Goal: Use online tool/utility: Utilize a website feature to perform a specific function

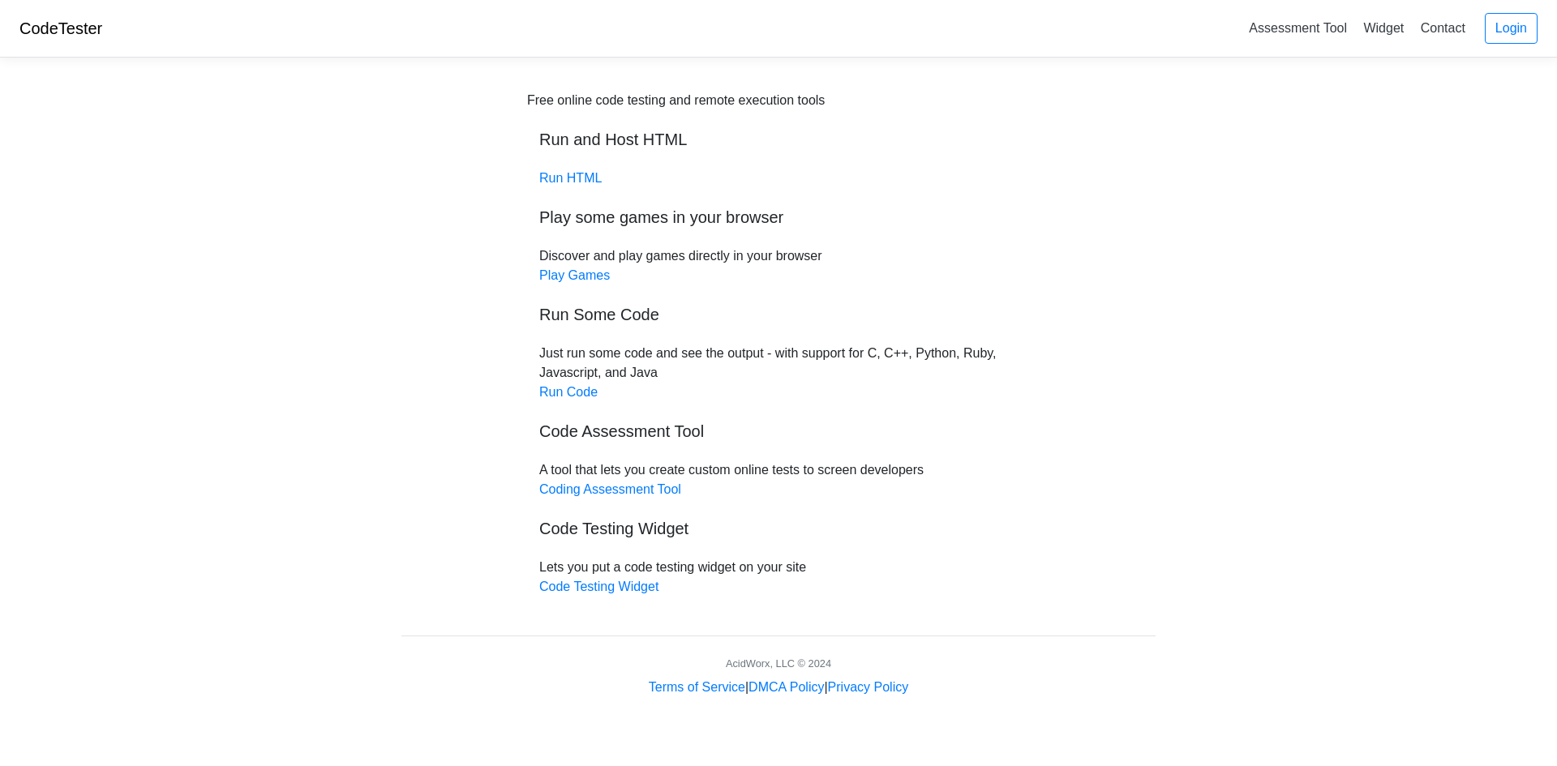
drag, startPoint x: 0, startPoint y: 0, endPoint x: 373, endPoint y: 341, distance: 505.5
click at [373, 341] on body "CodeTester Assessment Tool Widget Contact Login Free online code testing and re…" at bounding box center [778, 348] width 1557 height 697
click at [570, 182] on link "Run HTML" at bounding box center [570, 178] width 62 height 14
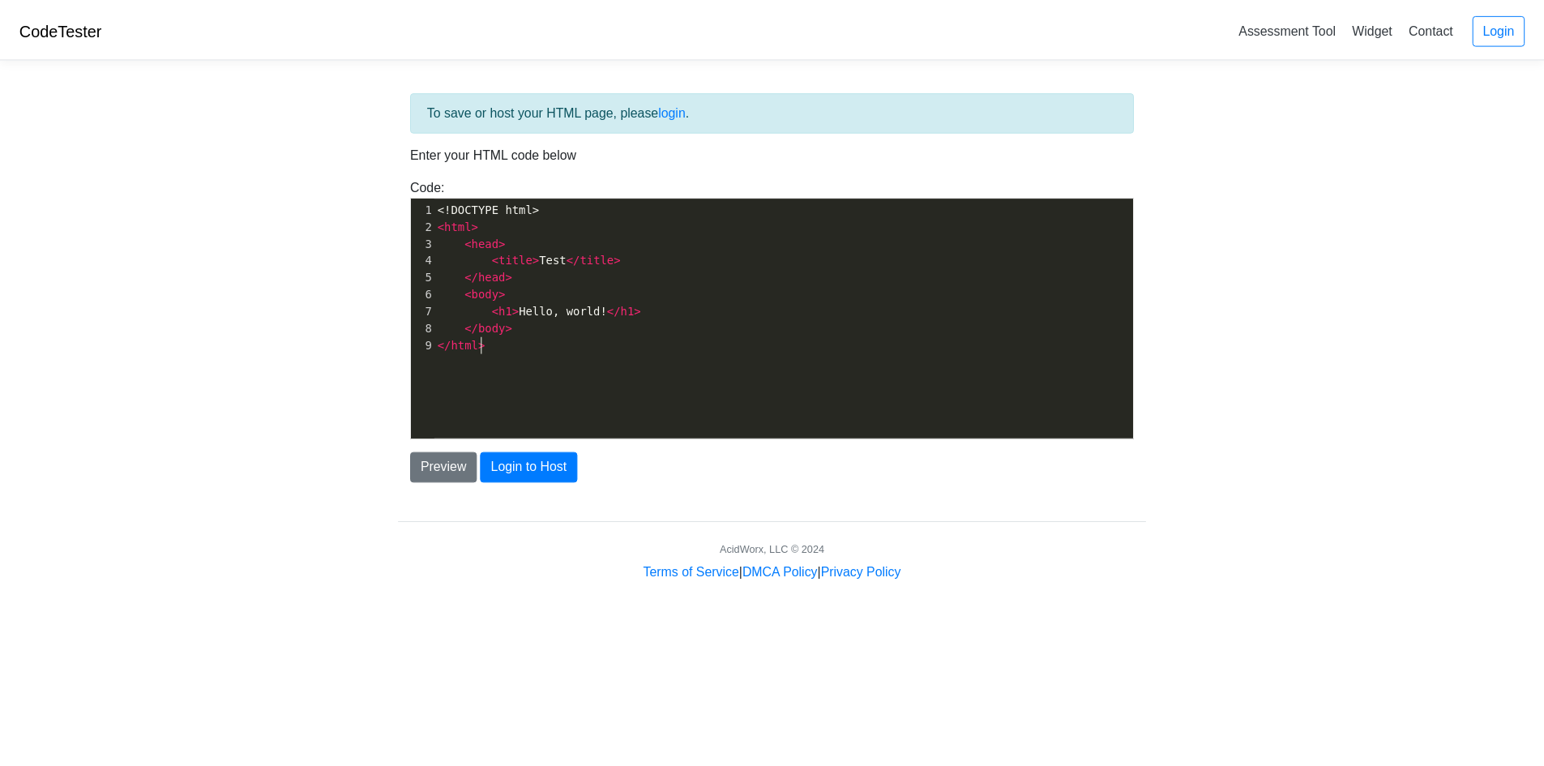
scroll to position [6, 0]
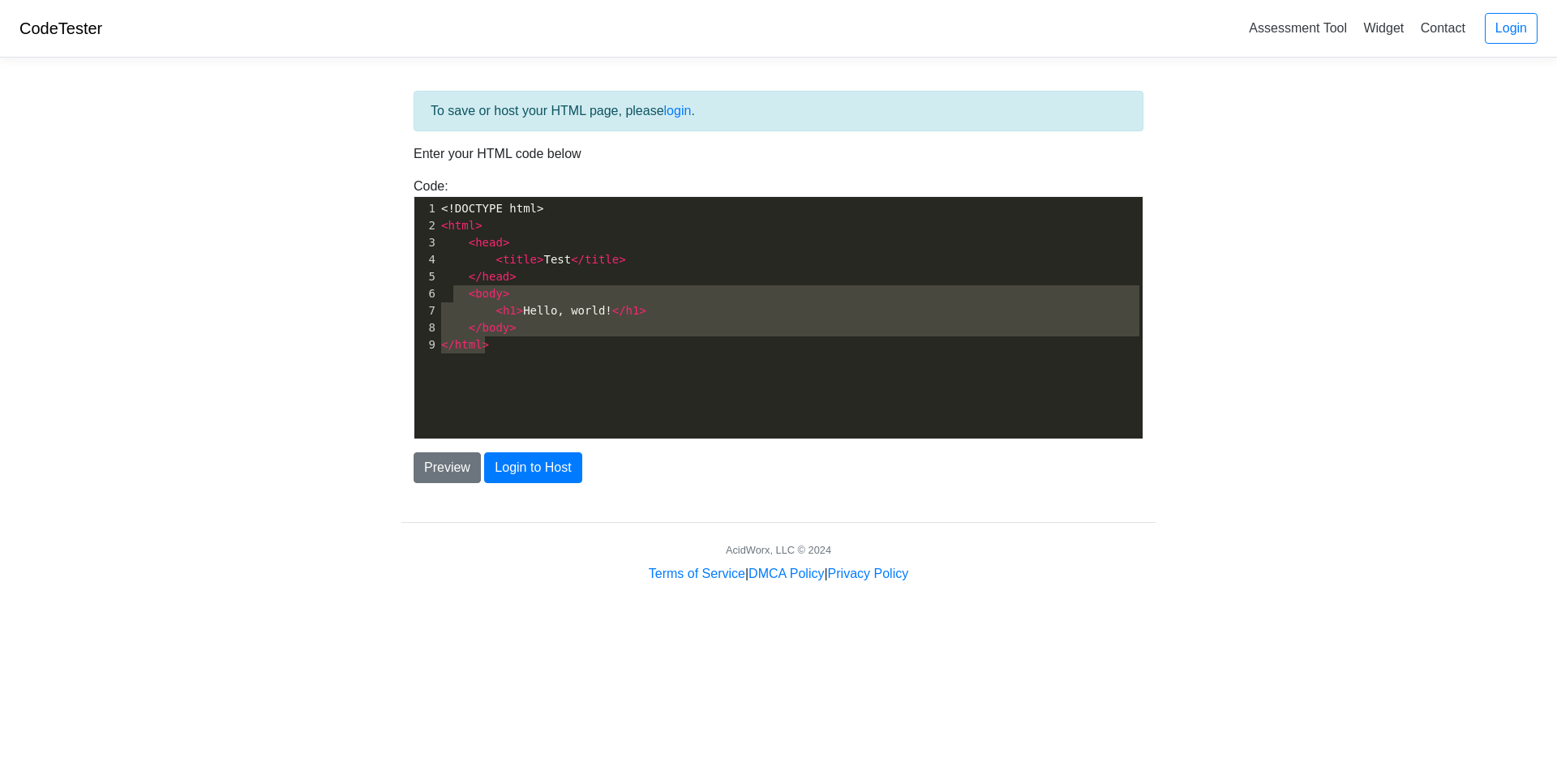
drag, startPoint x: 519, startPoint y: 388, endPoint x: 431, endPoint y: 246, distance: 167.4
click at [434, 250] on div "x 1 <!DOCTYPE html> 2 < html > 3 < head > 4 < title > Test </ title > 5 </ head…" at bounding box center [790, 330] width 752 height 266
type textarea "<head> <title>Test</title> </head> <body> <h1>Hello, world!</h1> </body> </html>"
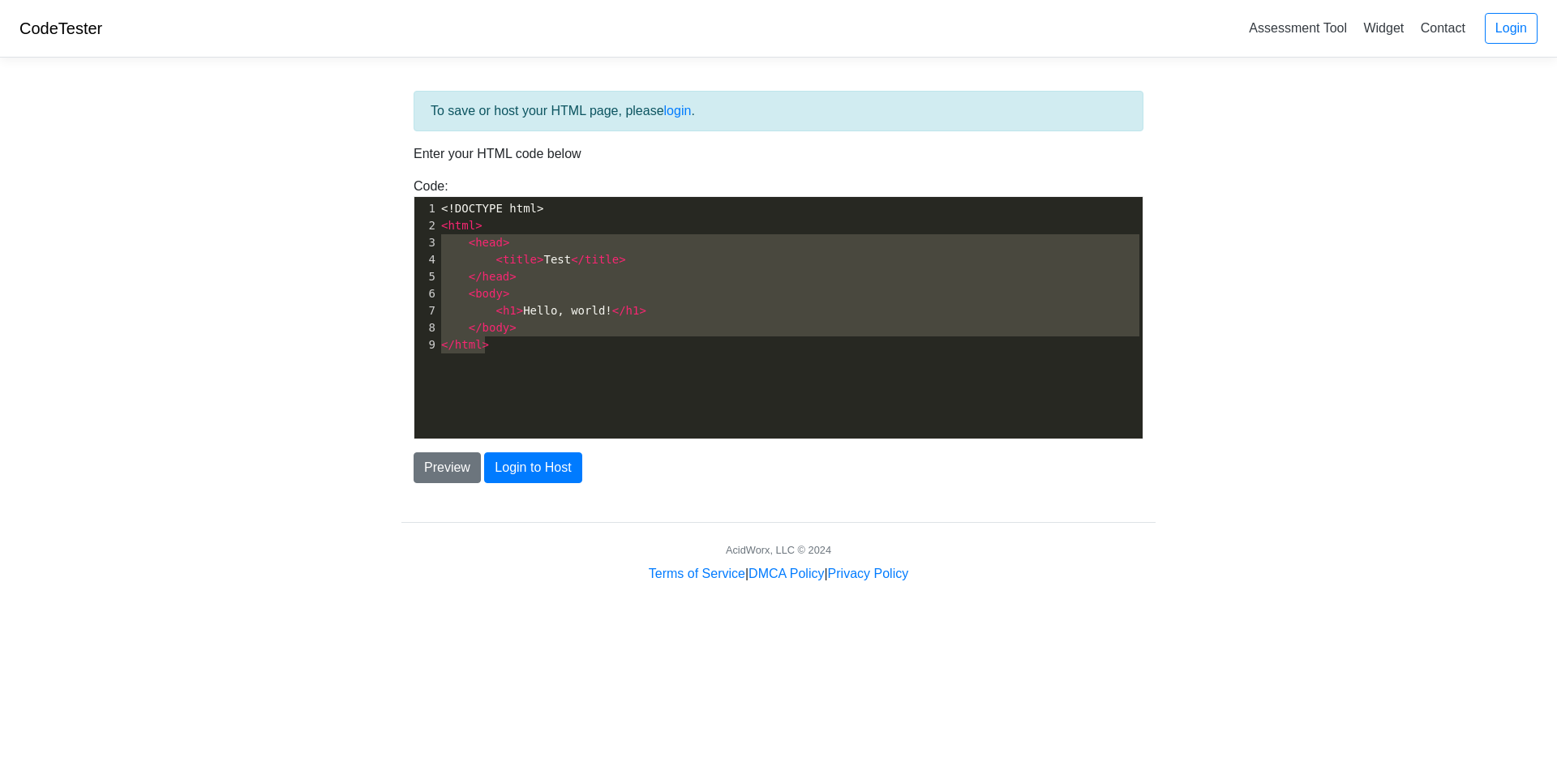
click at [424, 235] on div "3" at bounding box center [426, 242] width 24 height 17
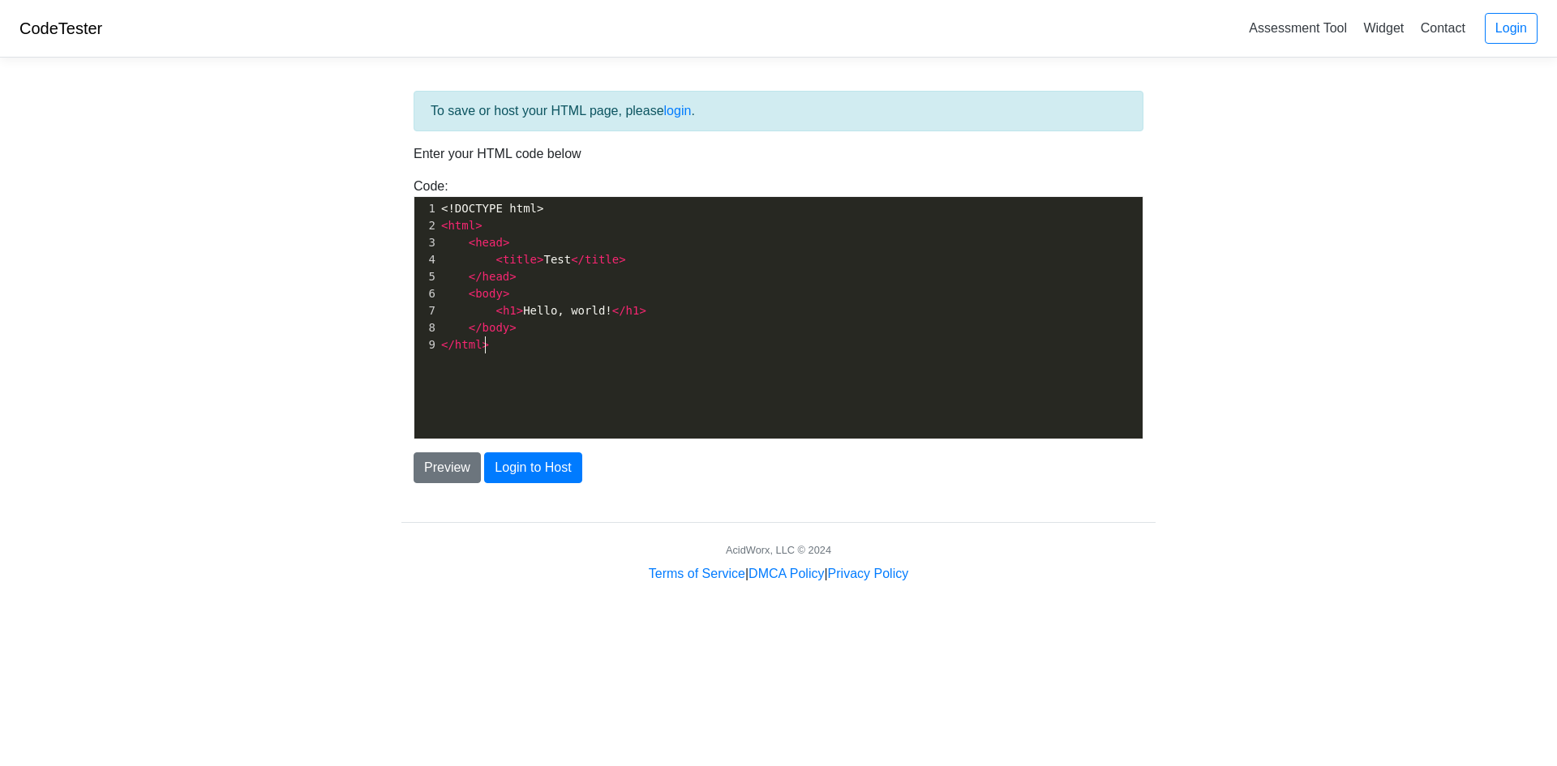
click at [524, 369] on div "x 1 <!DOCTYPE html> 2 < html > 3 < head > 4 < title > Test </ title > 5 </ head…" at bounding box center [790, 330] width 752 height 266
click at [443, 464] on button "Preview" at bounding box center [446, 467] width 67 height 31
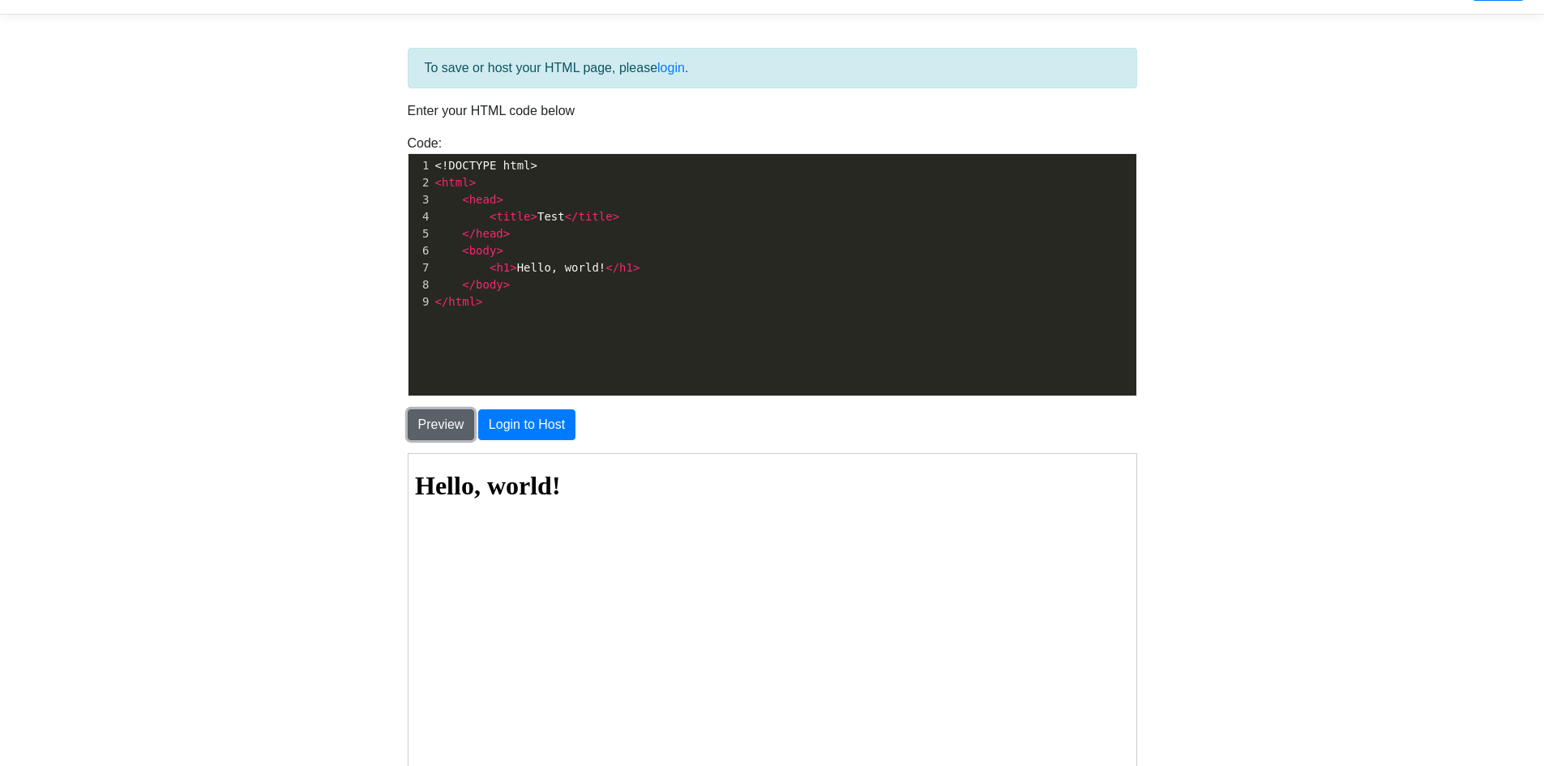
scroll to position [81, 0]
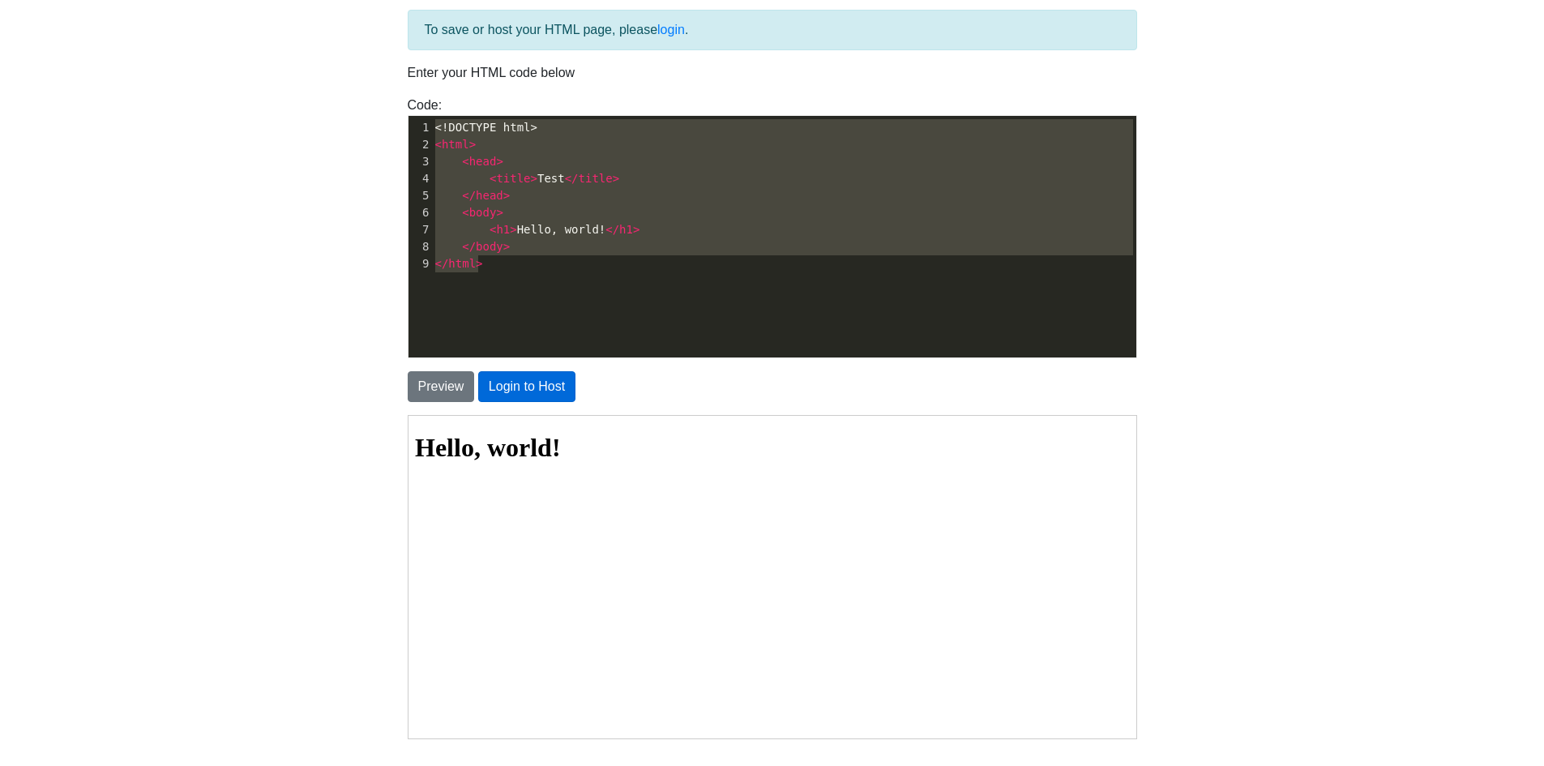
type textarea "</body> </html>"
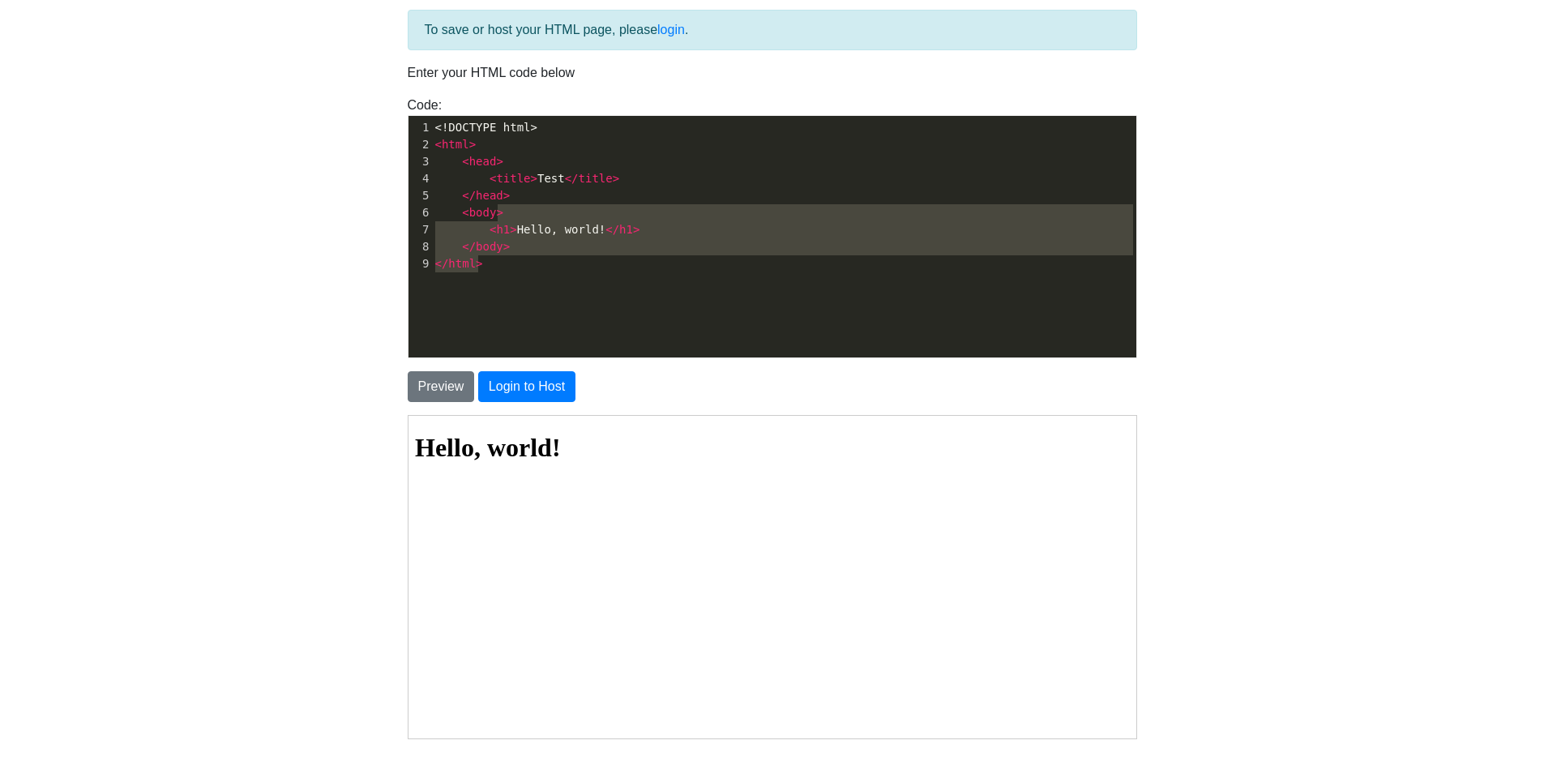
type textarea "Hello, world!</h1> </body> </html>"
drag, startPoint x: 510, startPoint y: 342, endPoint x: 507, endPoint y: 229, distance: 112.7
click at [507, 229] on div "x 1 <!DOCTYPE html> 2 < html > 3 < head > 4 < title > Test </ title > 5 </ head…" at bounding box center [785, 249] width 752 height 266
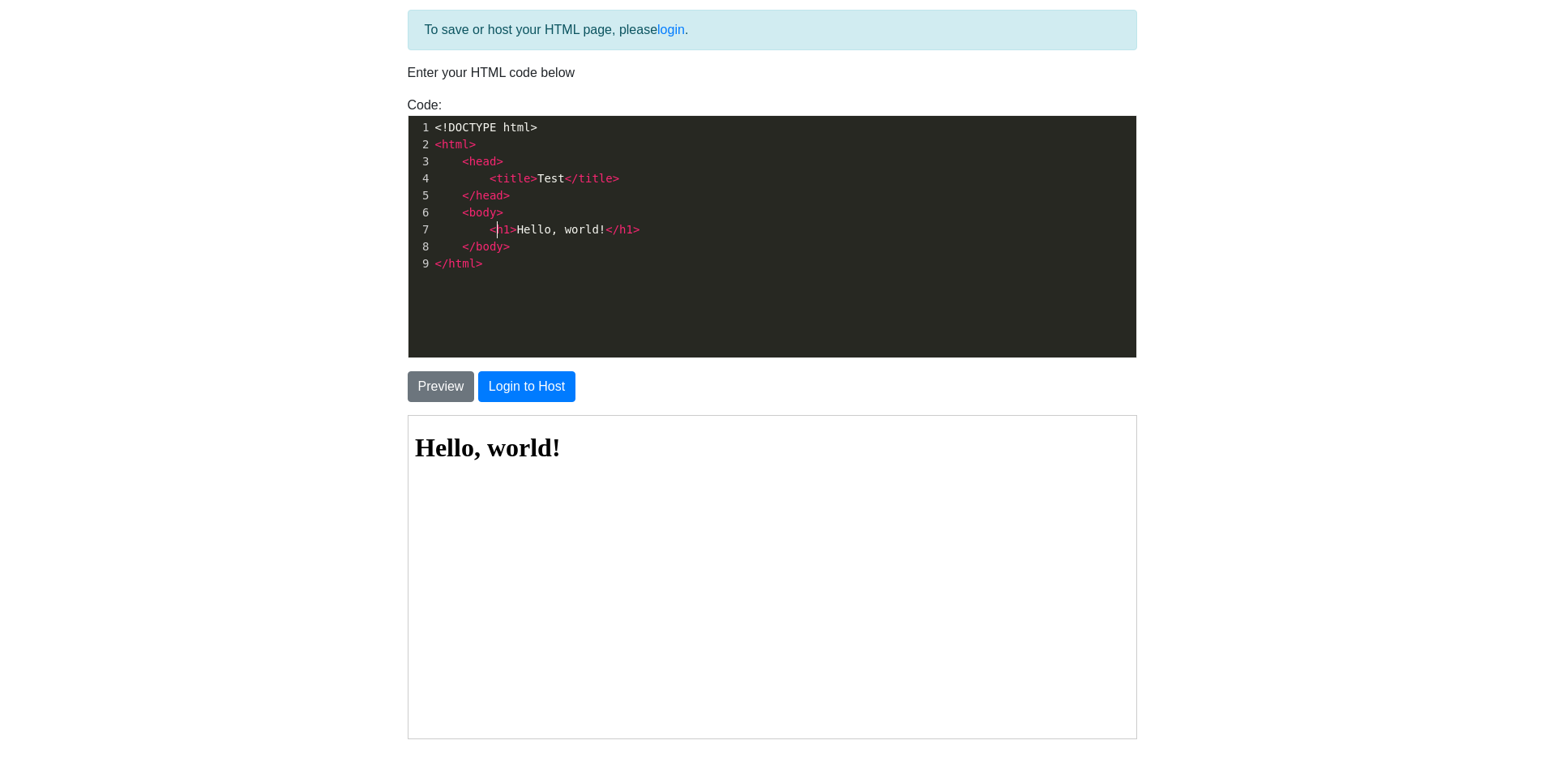
click at [499, 228] on span "h1" at bounding box center [503, 229] width 14 height 13
click at [551, 180] on span "< title > Test </ title >" at bounding box center [527, 178] width 185 height 13
click at [550, 181] on span "< title > Test </ title >" at bounding box center [527, 178] width 185 height 13
type textarea "Test"
click at [550, 181] on span "< title > Test </ title >" at bounding box center [527, 178] width 185 height 13
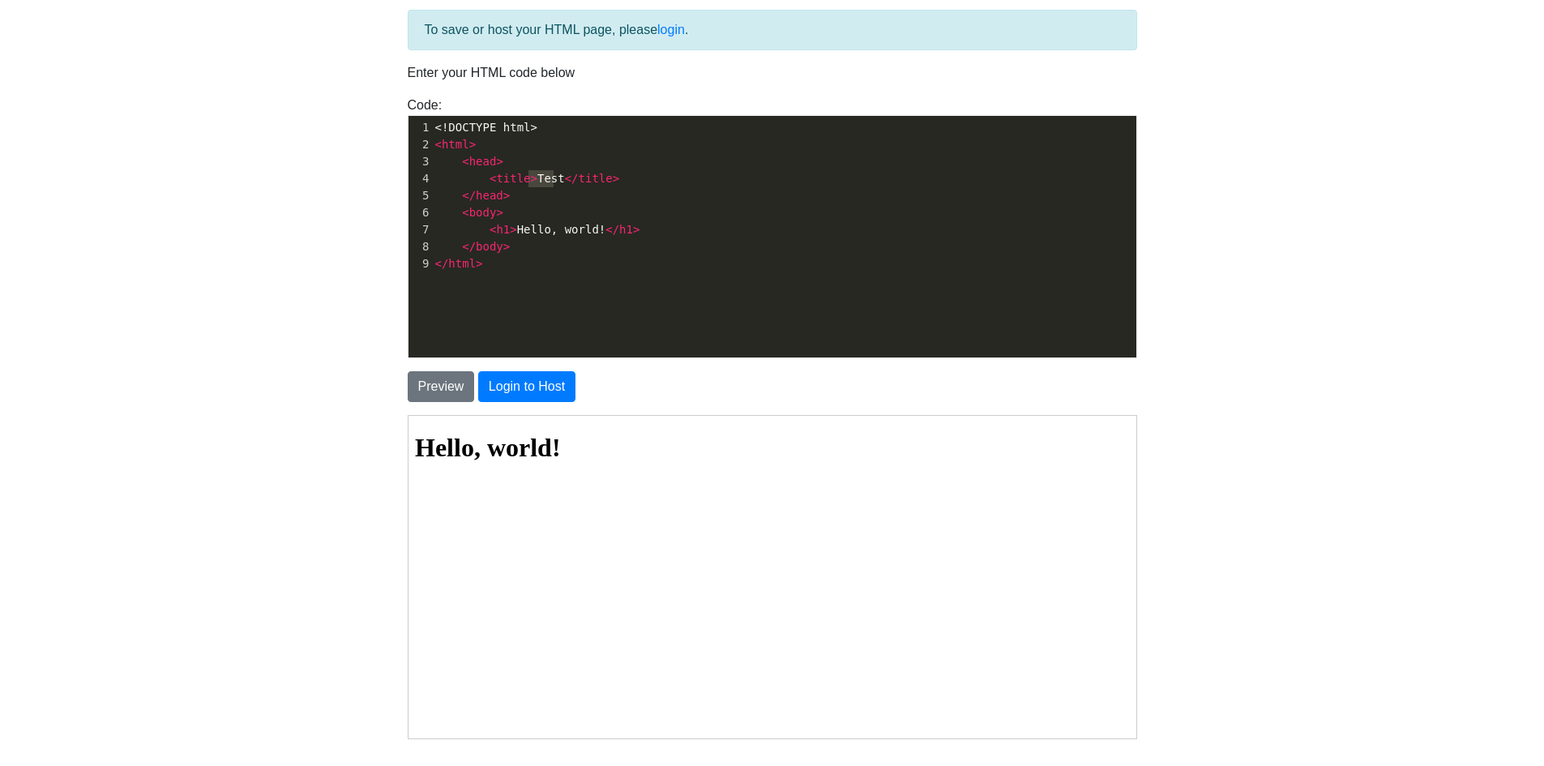
type textarea "<head>"
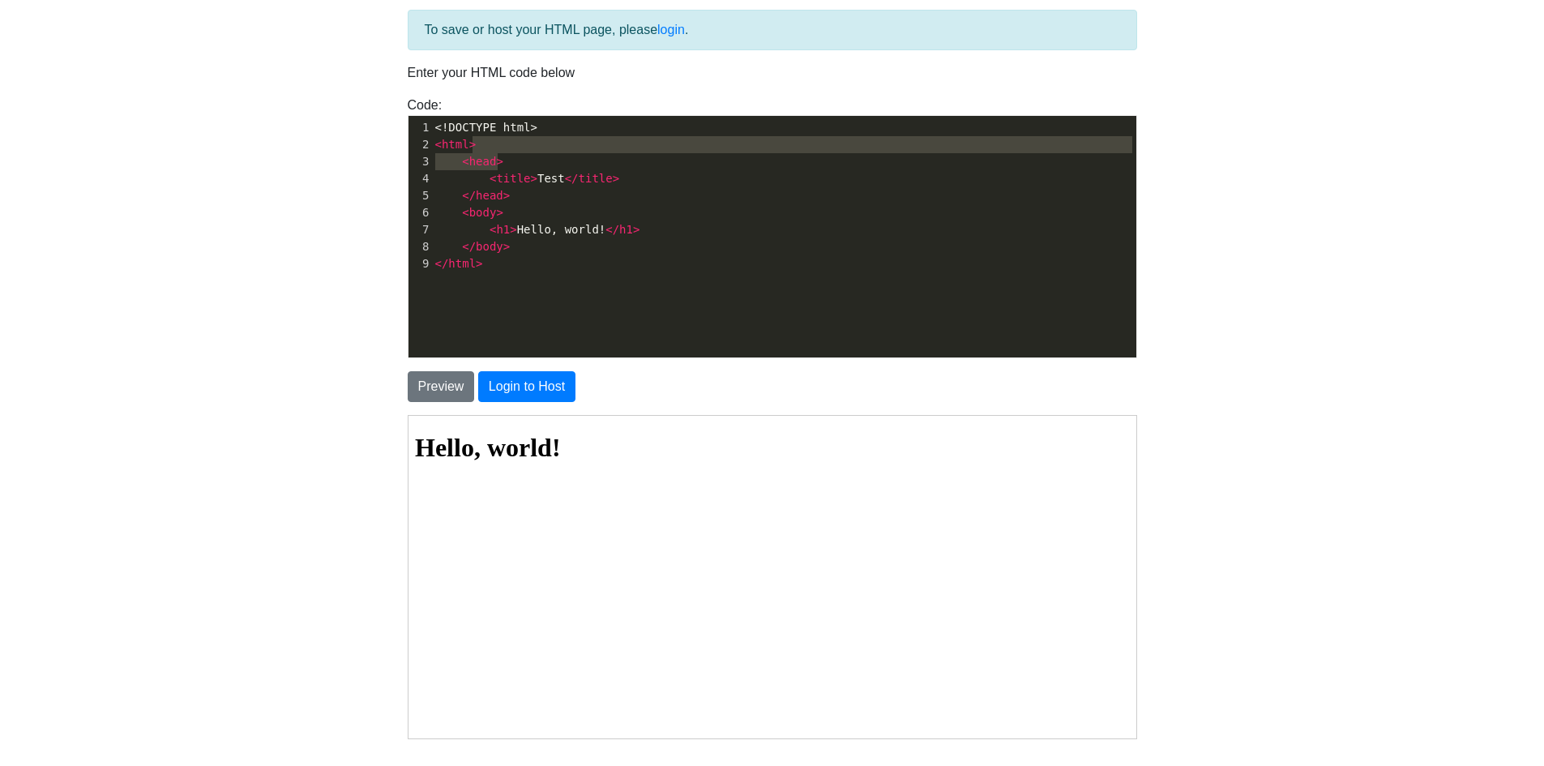
drag, startPoint x: 627, startPoint y: 152, endPoint x: 615, endPoint y: 165, distance: 17.2
click at [619, 161] on div "1 <!DOCTYPE html> 2 < html > 3 < head > 4 < title > Test </ title > 5 </ head >…" at bounding box center [790, 195] width 717 height 153
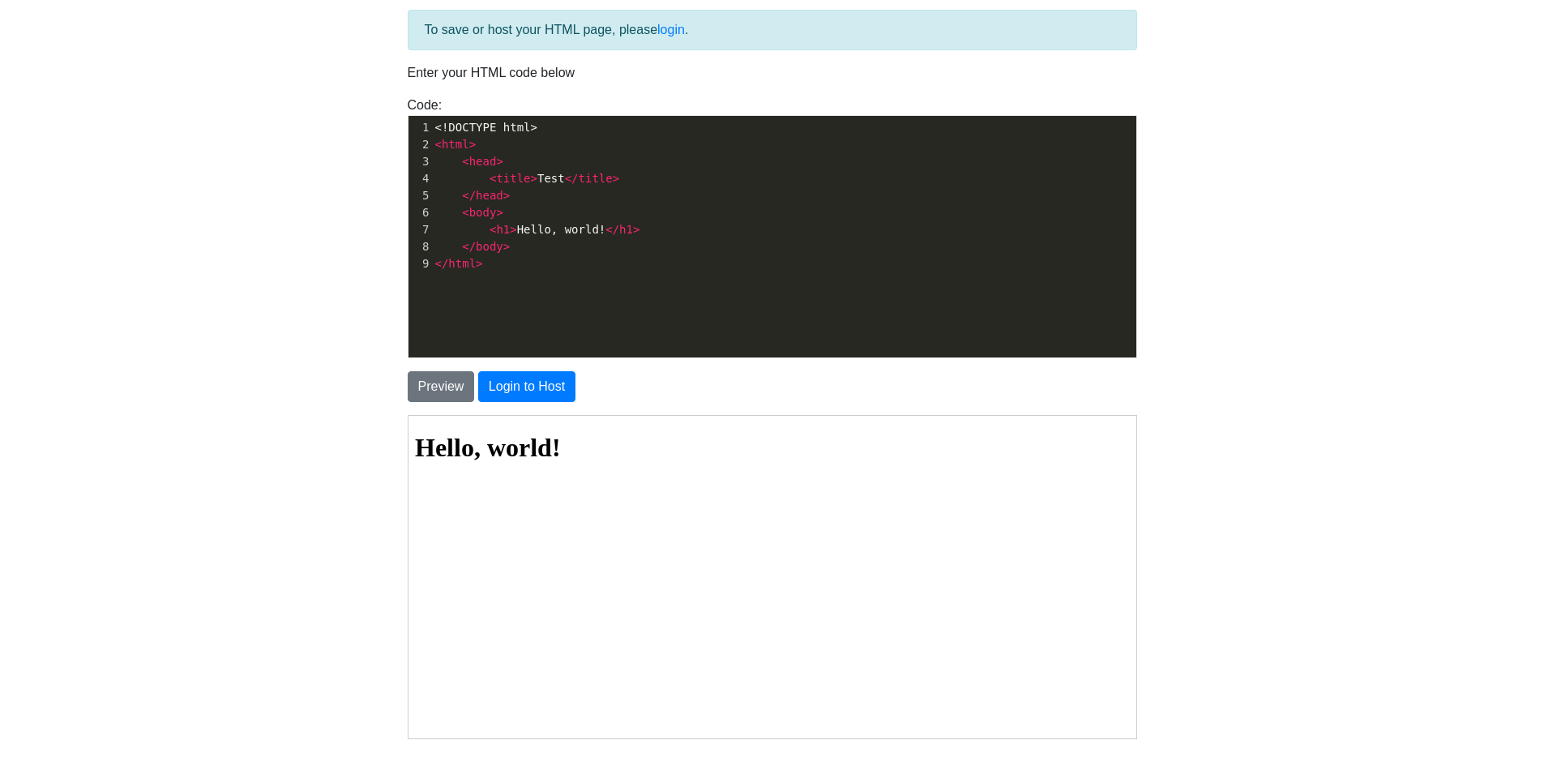
click at [535, 181] on span "< title > Test </ title >" at bounding box center [527, 178] width 185 height 13
type textarea "Tim h"
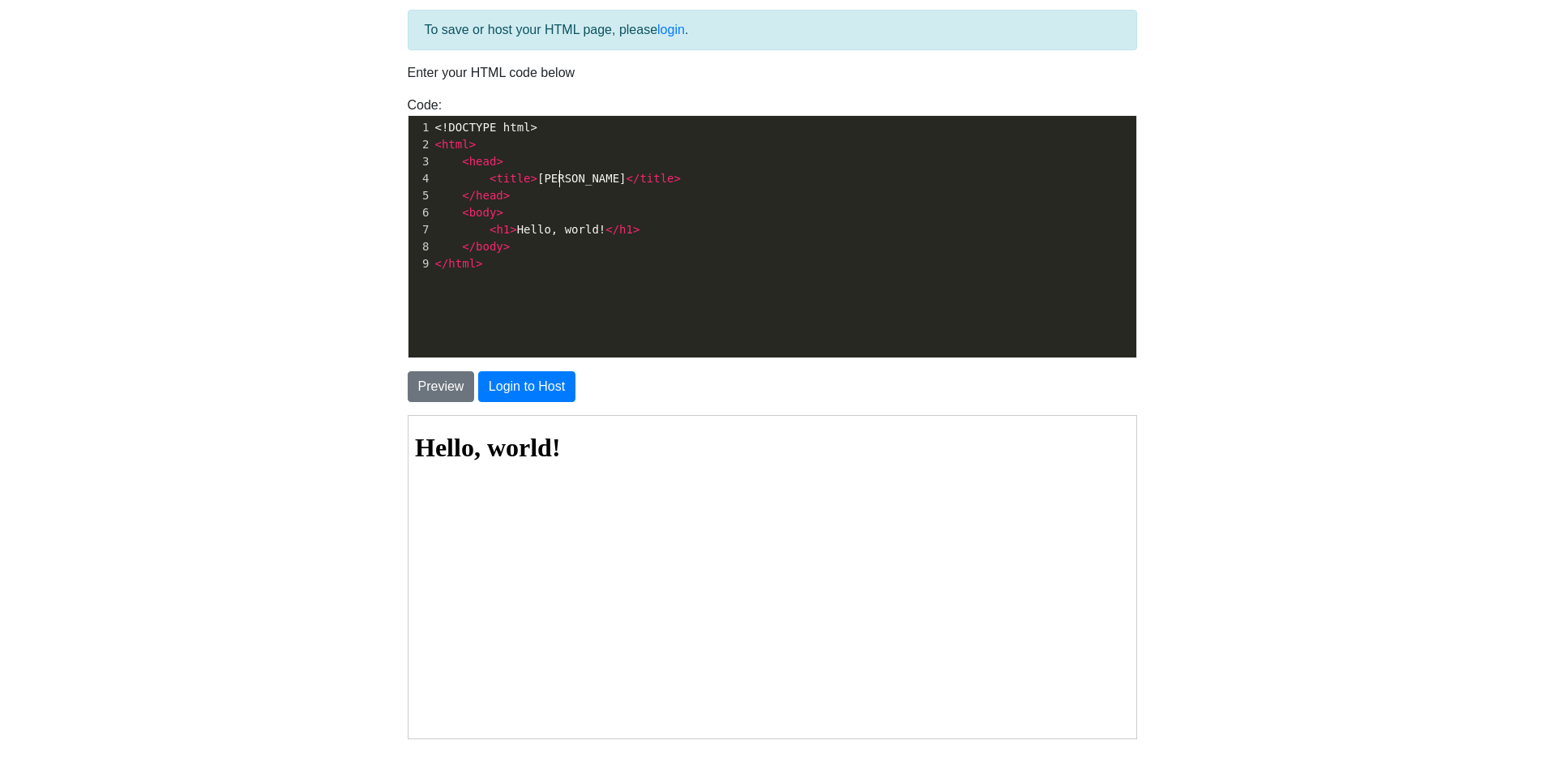
scroll to position [6, 31]
type textarea "H"
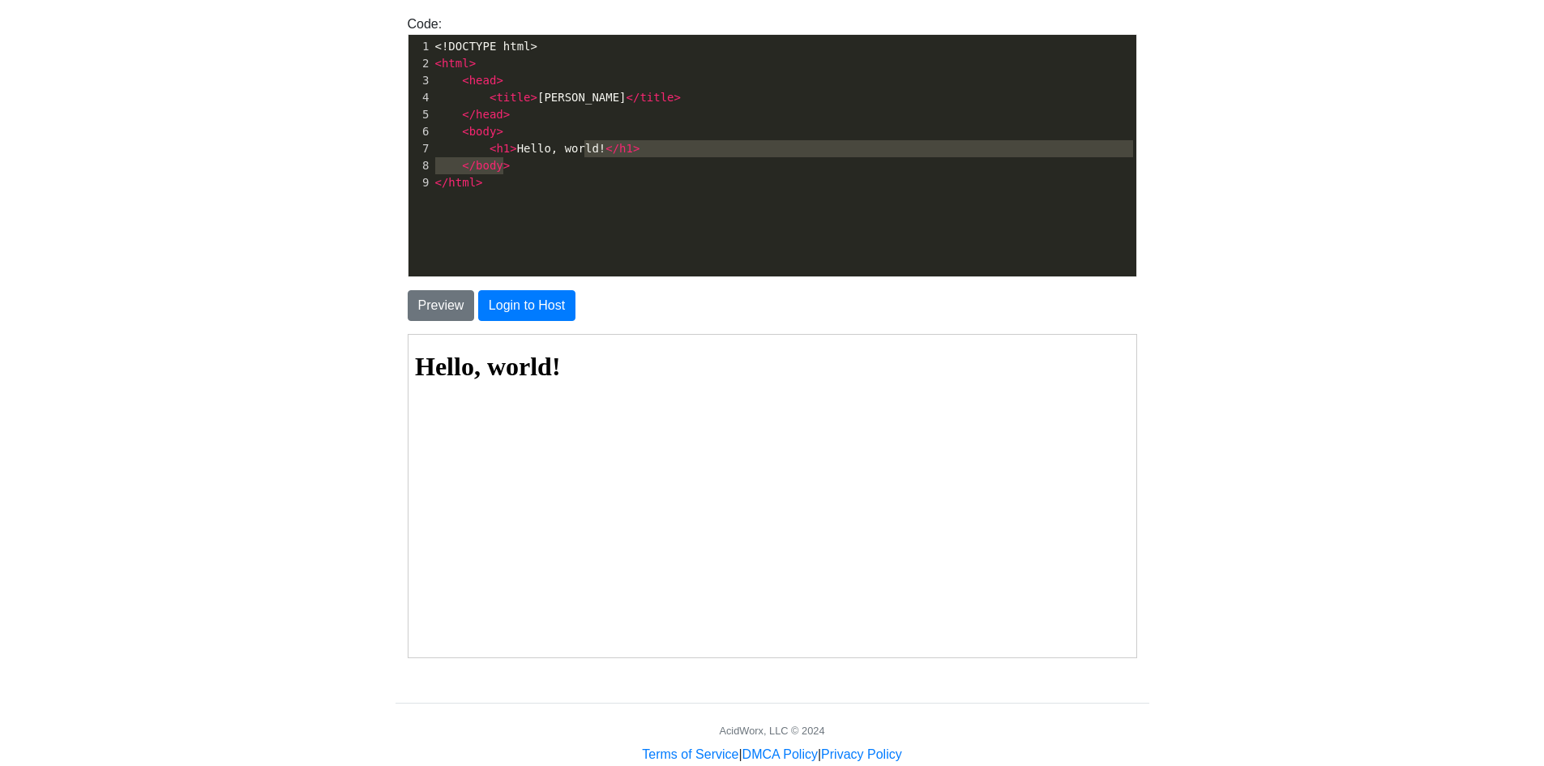
type textarea "Hello, world"
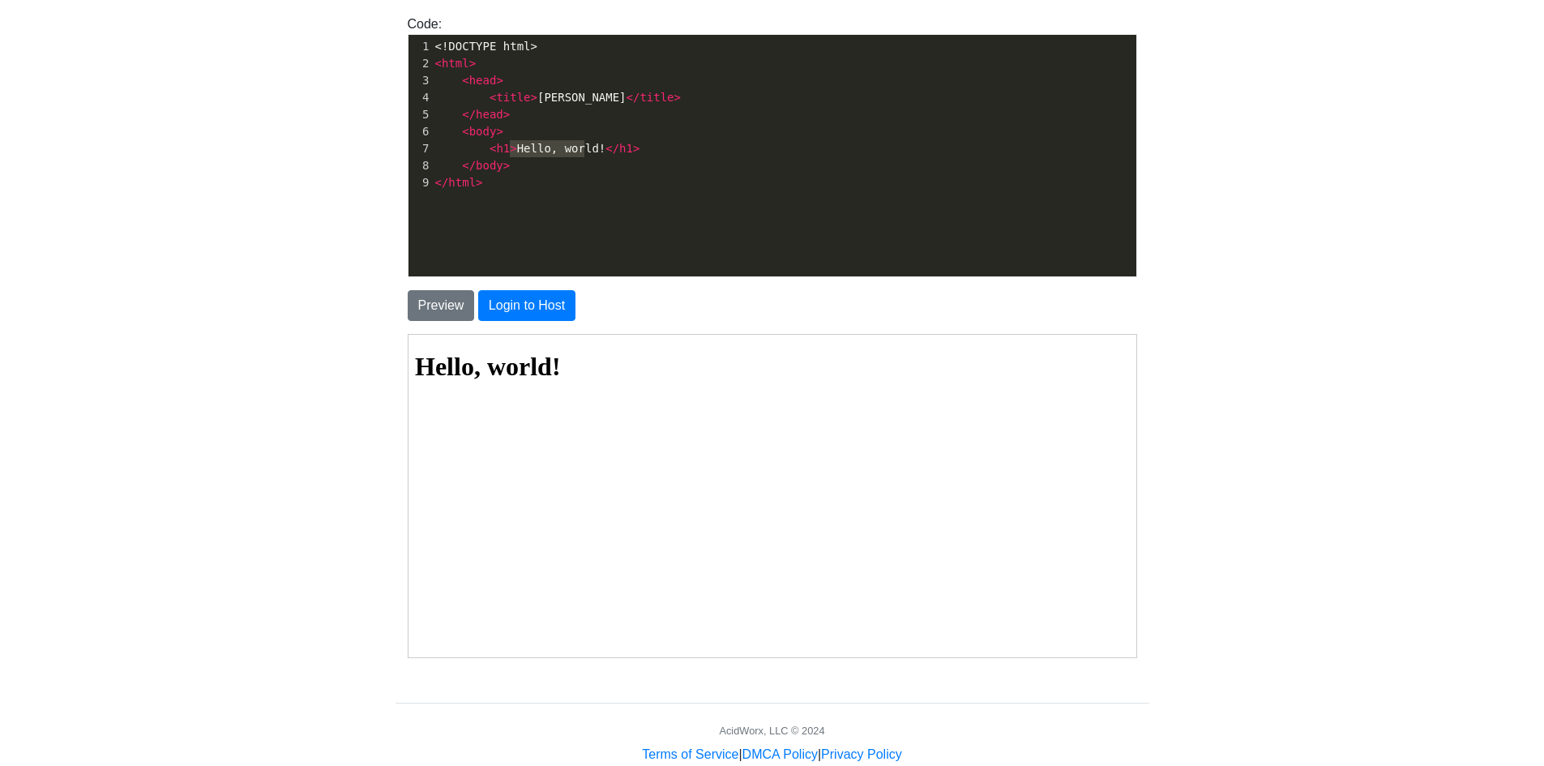
drag, startPoint x: 588, startPoint y: 148, endPoint x: 509, endPoint y: 153, distance: 78.8
click at [509, 153] on span "< h1 > Hello, world! </ h1 >" at bounding box center [537, 148] width 205 height 13
type textarea "ghghgh"
click at [440, 296] on button "Preview" at bounding box center [441, 305] width 67 height 31
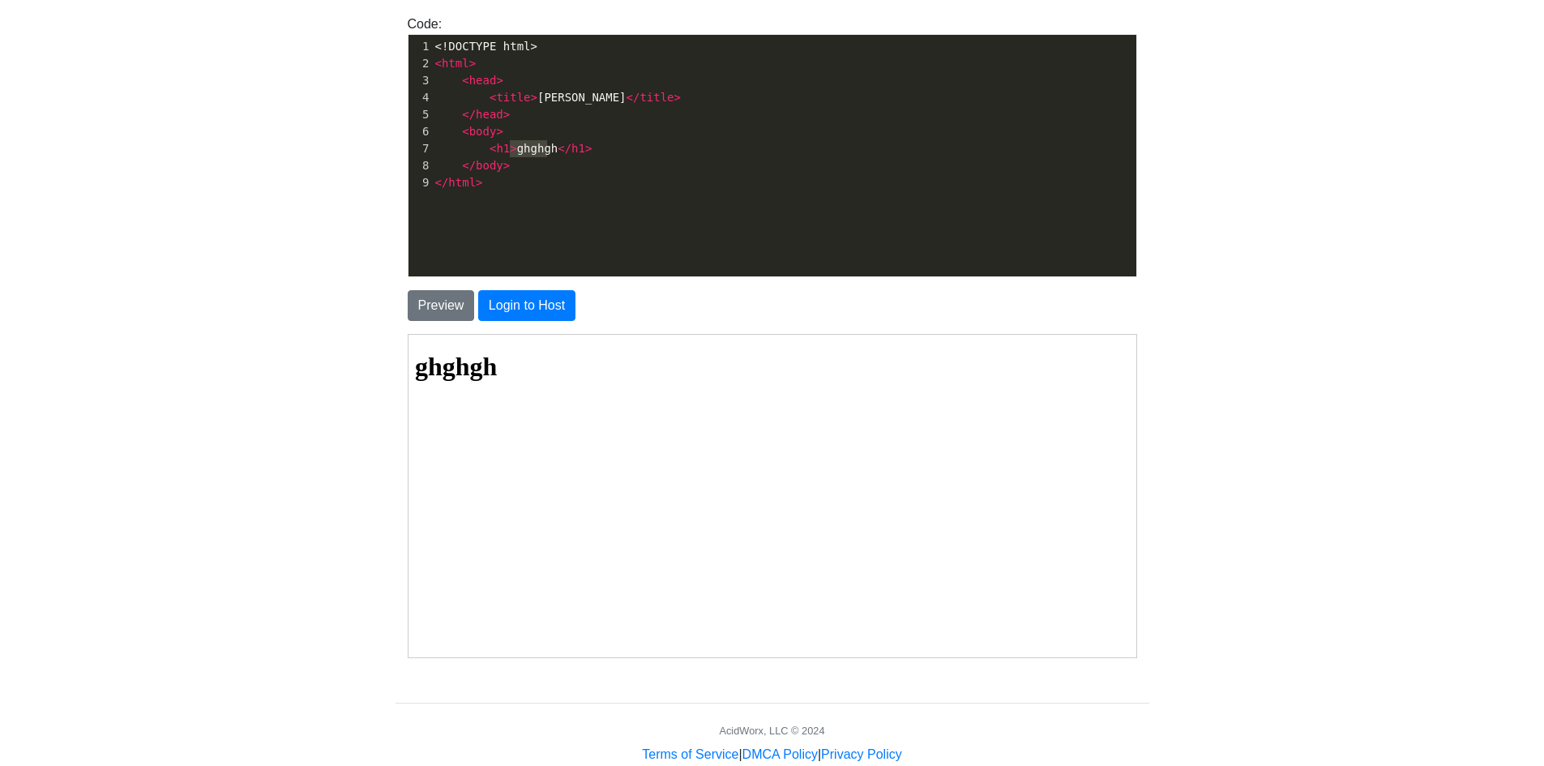
drag, startPoint x: 546, startPoint y: 144, endPoint x: 511, endPoint y: 152, distance: 36.6
click at [511, 152] on span "< h1 > ghghgh </ h1 >" at bounding box center [513, 148] width 157 height 13
type textarea "Tim H"
click at [627, 96] on span "</" at bounding box center [634, 97] width 14 height 13
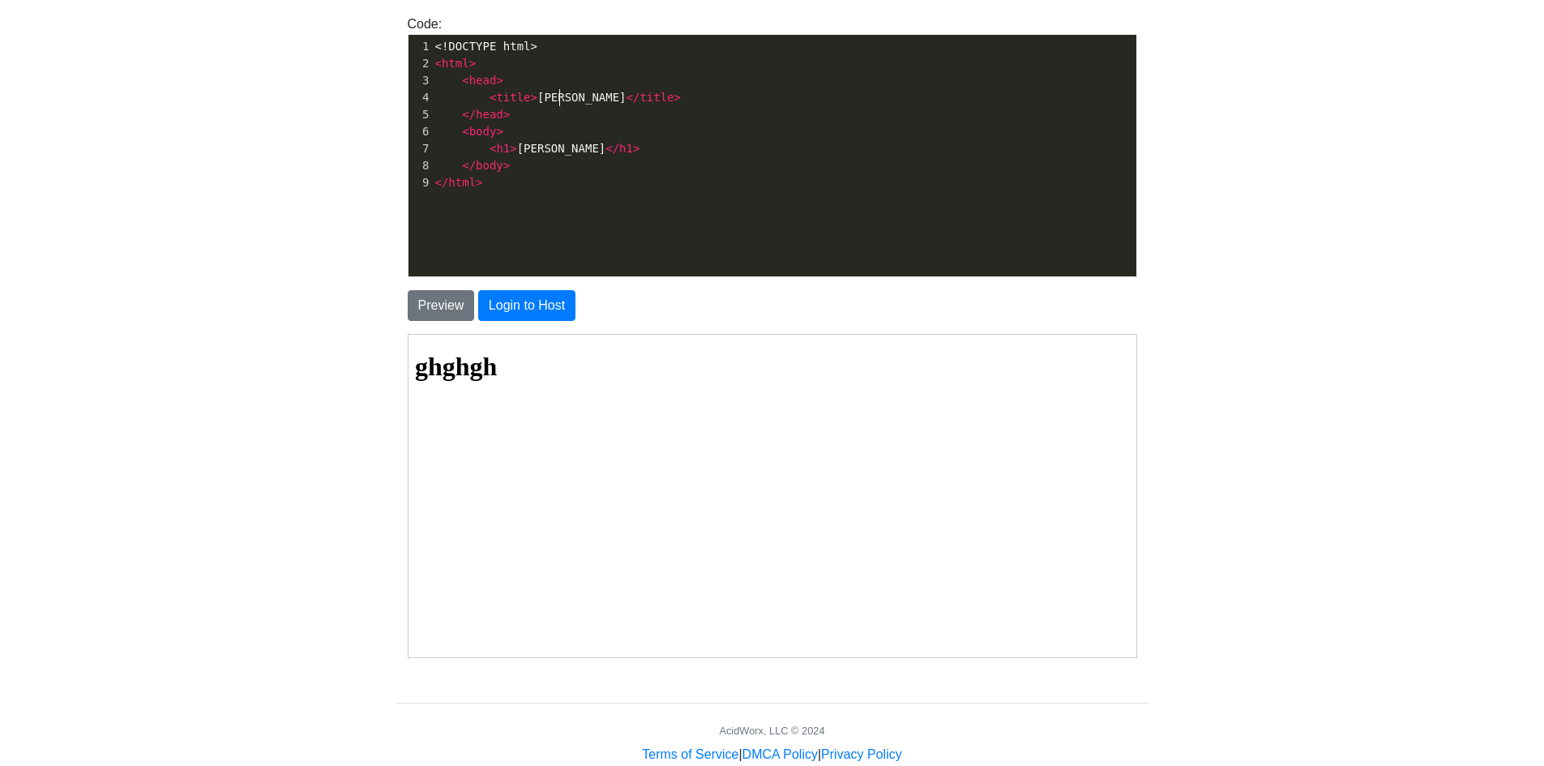
click at [529, 94] on span "< title > Tim H </ title >" at bounding box center [558, 97] width 246 height 13
type textarea "Racebook"
type textarea "FaceClip -"
click at [457, 313] on button "Preview" at bounding box center [441, 305] width 67 height 31
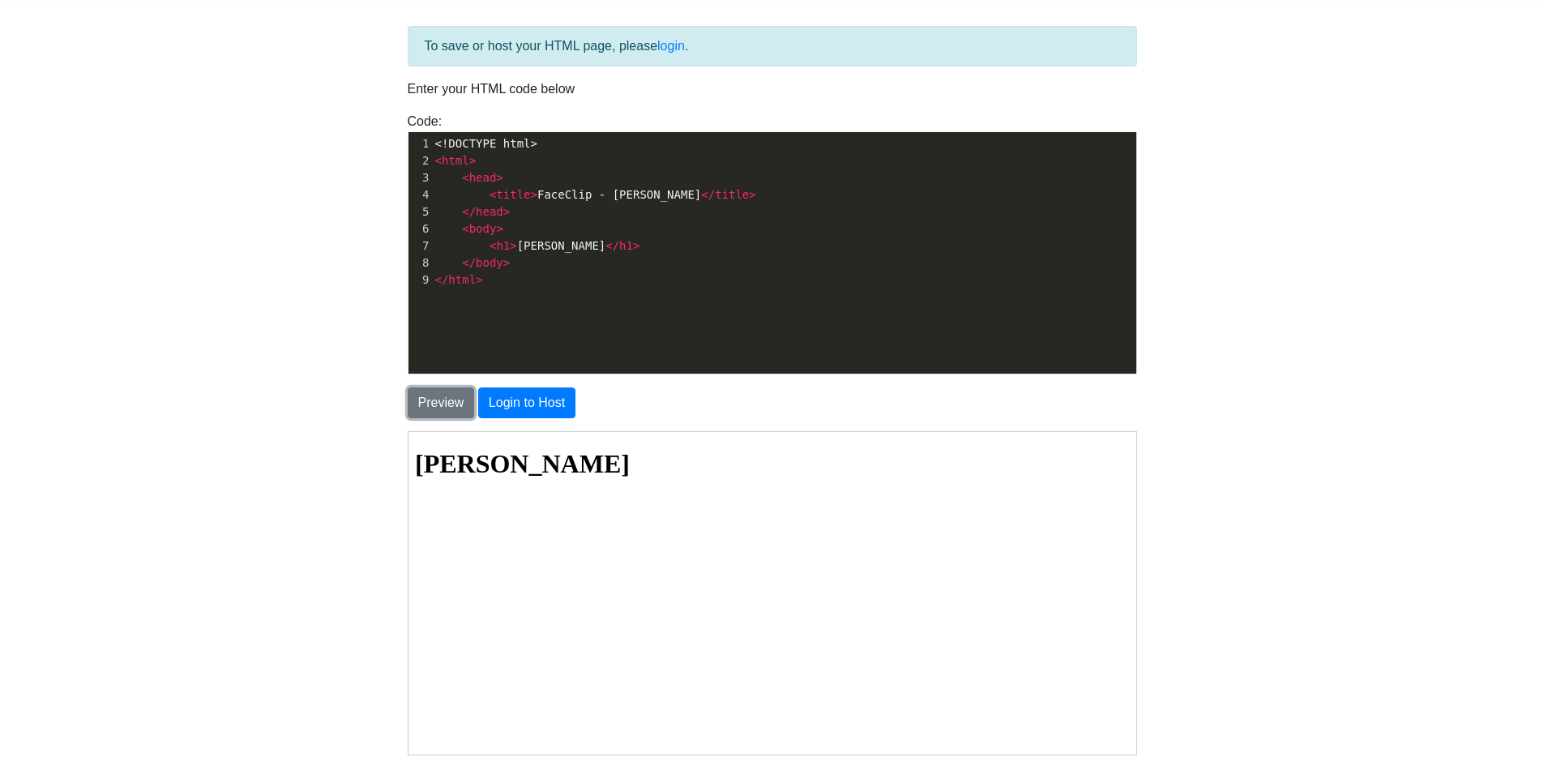
scroll to position [36, 0]
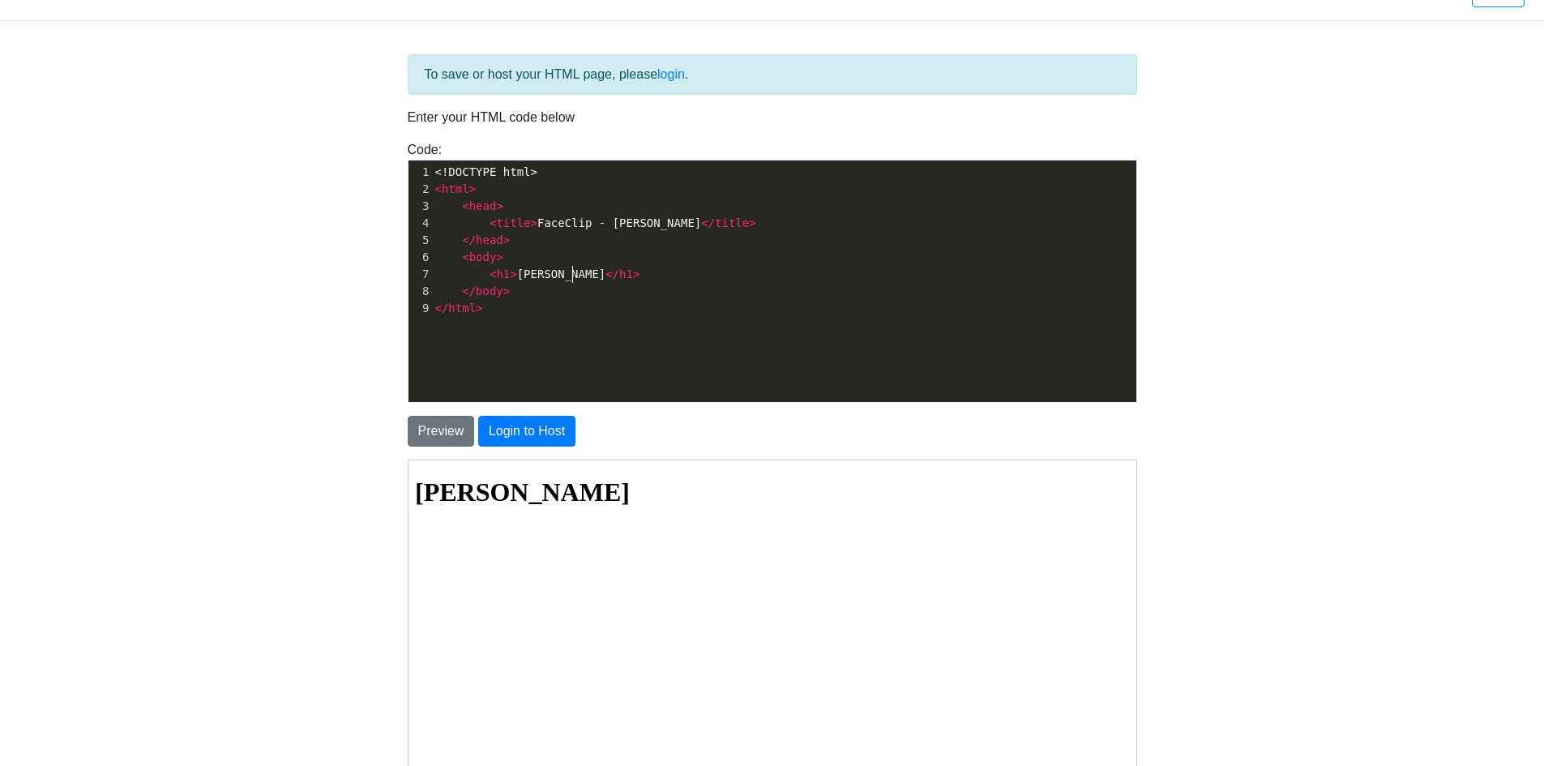
click at [572, 276] on pre "< h1 > Tim H </ h1 >" at bounding box center [790, 274] width 717 height 17
click at [696, 225] on pre "< title > FaceClip - Tim H </ title >" at bounding box center [790, 223] width 717 height 17
type textarea "<>"
type textarea "style"
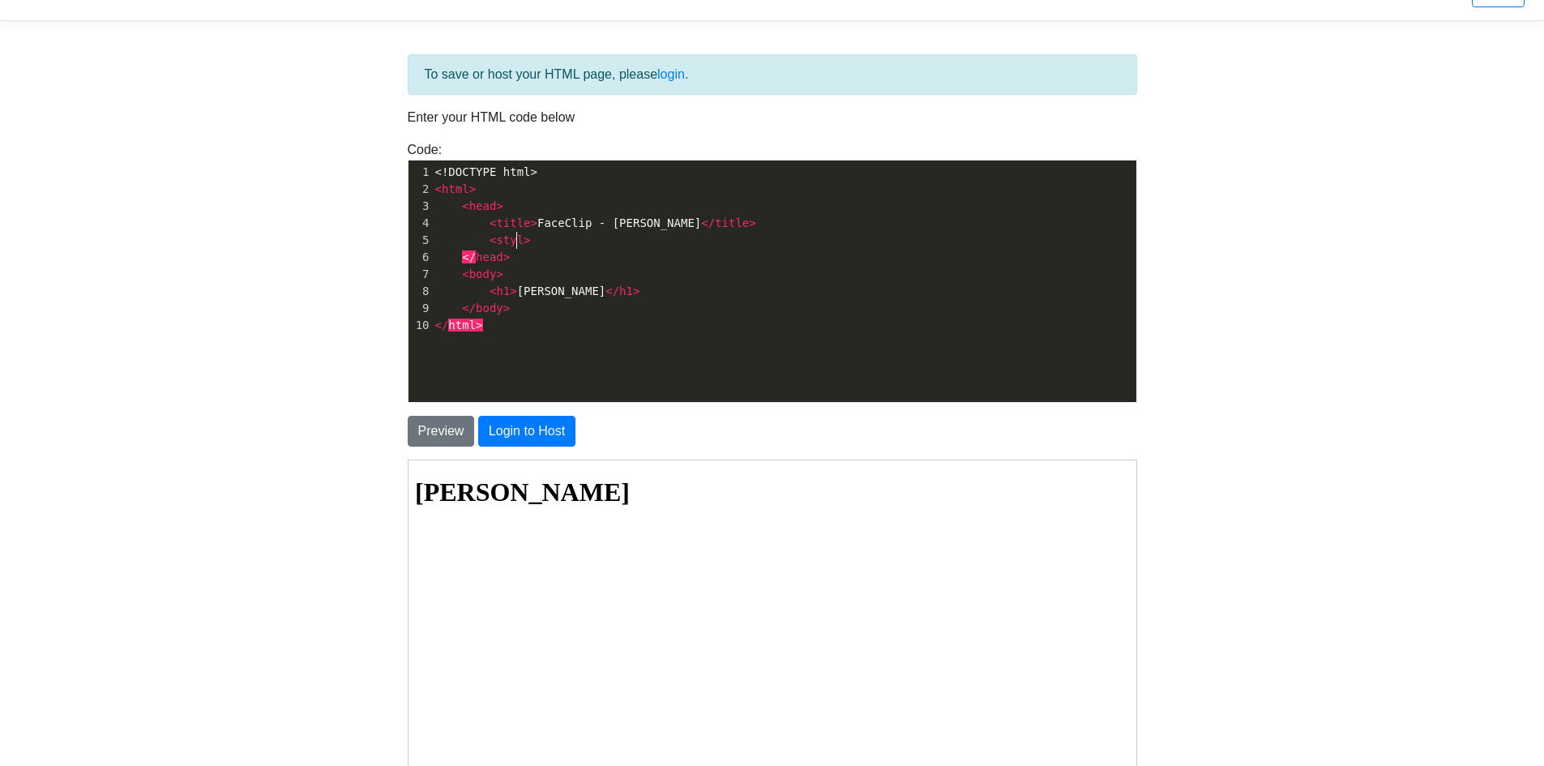
scroll to position [6, 31]
type textarea "<>"
type textarea "/stylee"
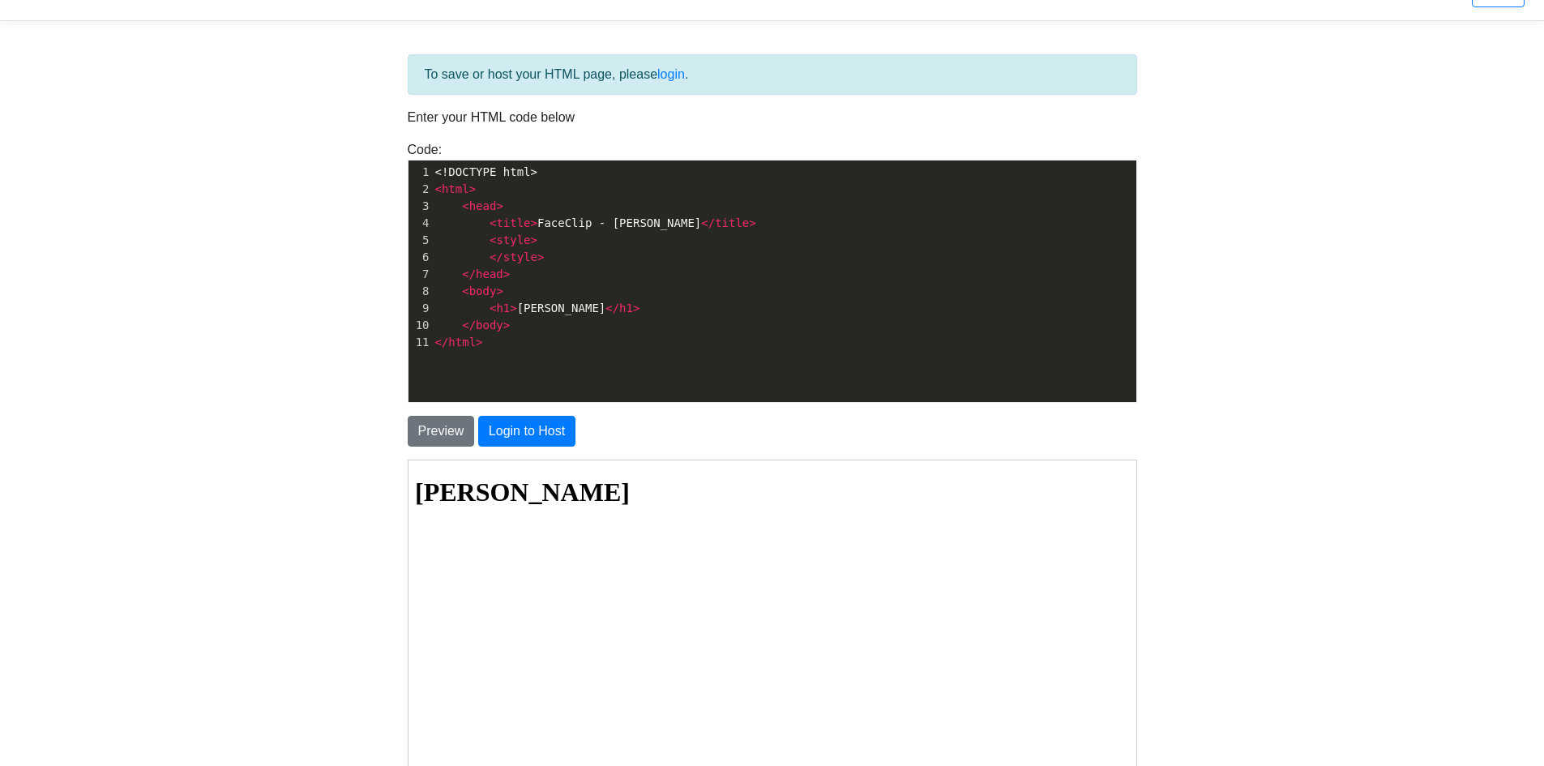
click at [683, 242] on pre "< style >" at bounding box center [790, 240] width 717 height 17
type textarea "h1"
type textarea "{"
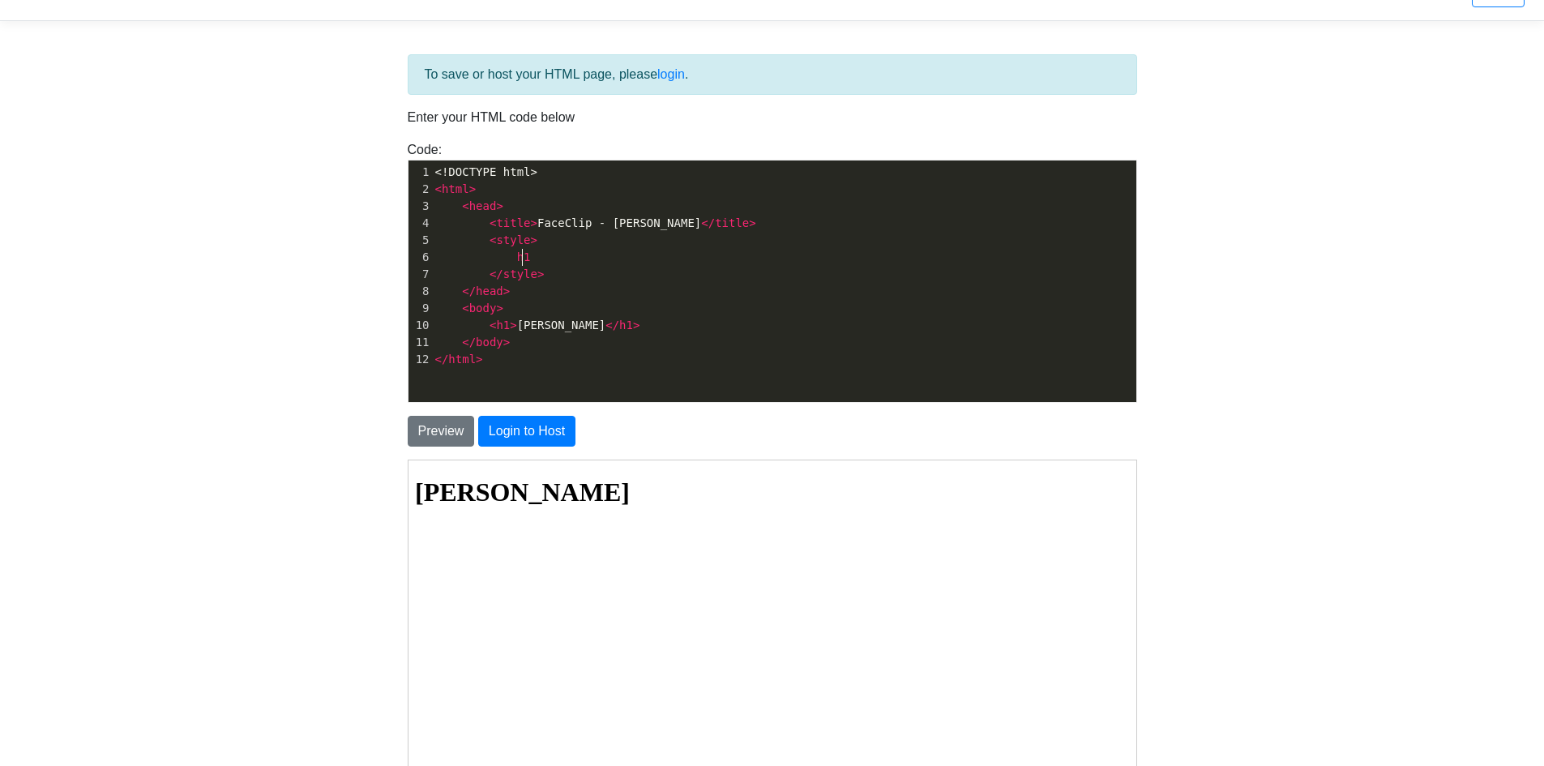
type textarea "{"
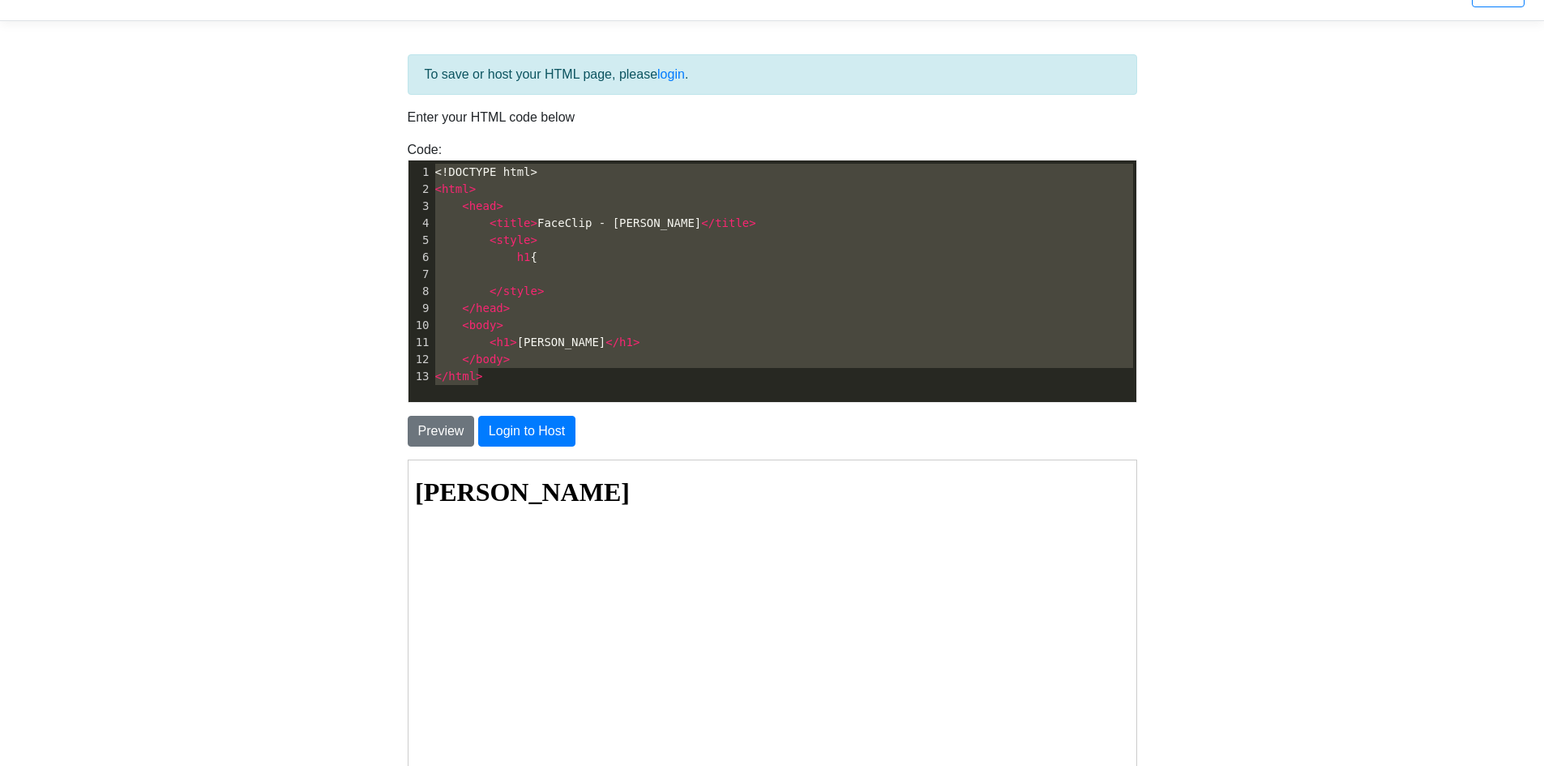
drag, startPoint x: 516, startPoint y: 380, endPoint x: 435, endPoint y: 125, distance: 268.2
click at [435, 125] on div "To save or host your HTML page, please login . Enter your HTML code below Code:…" at bounding box center [773, 421] width 754 height 735
type textarea "<!DOCTYPE html> <html> <head> <title>FaceClip - Tim H</title> <style> h1 { </st…"
